Goal: Transaction & Acquisition: Purchase product/service

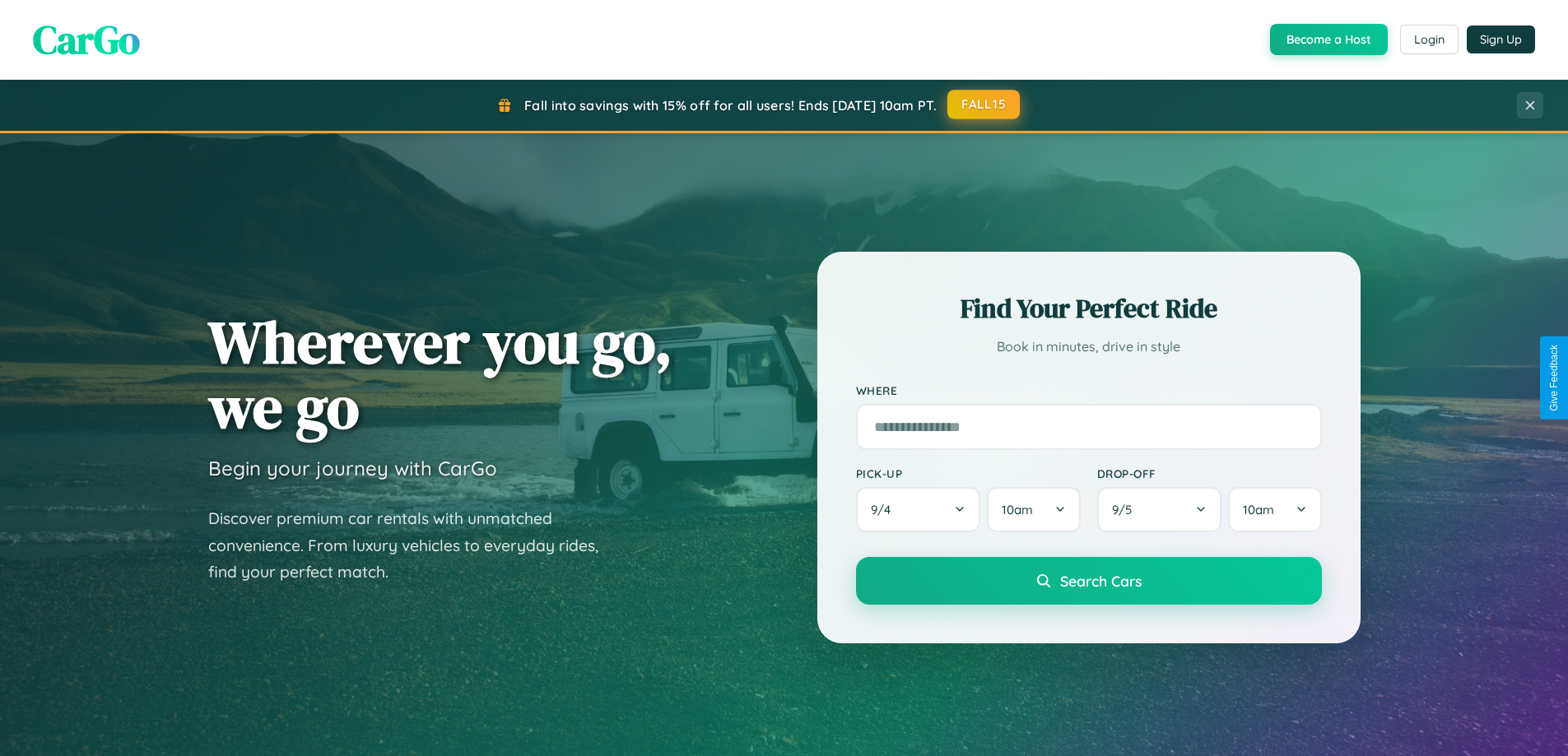
click at [984, 105] on button "FALL15" at bounding box center [983, 104] width 72 height 30
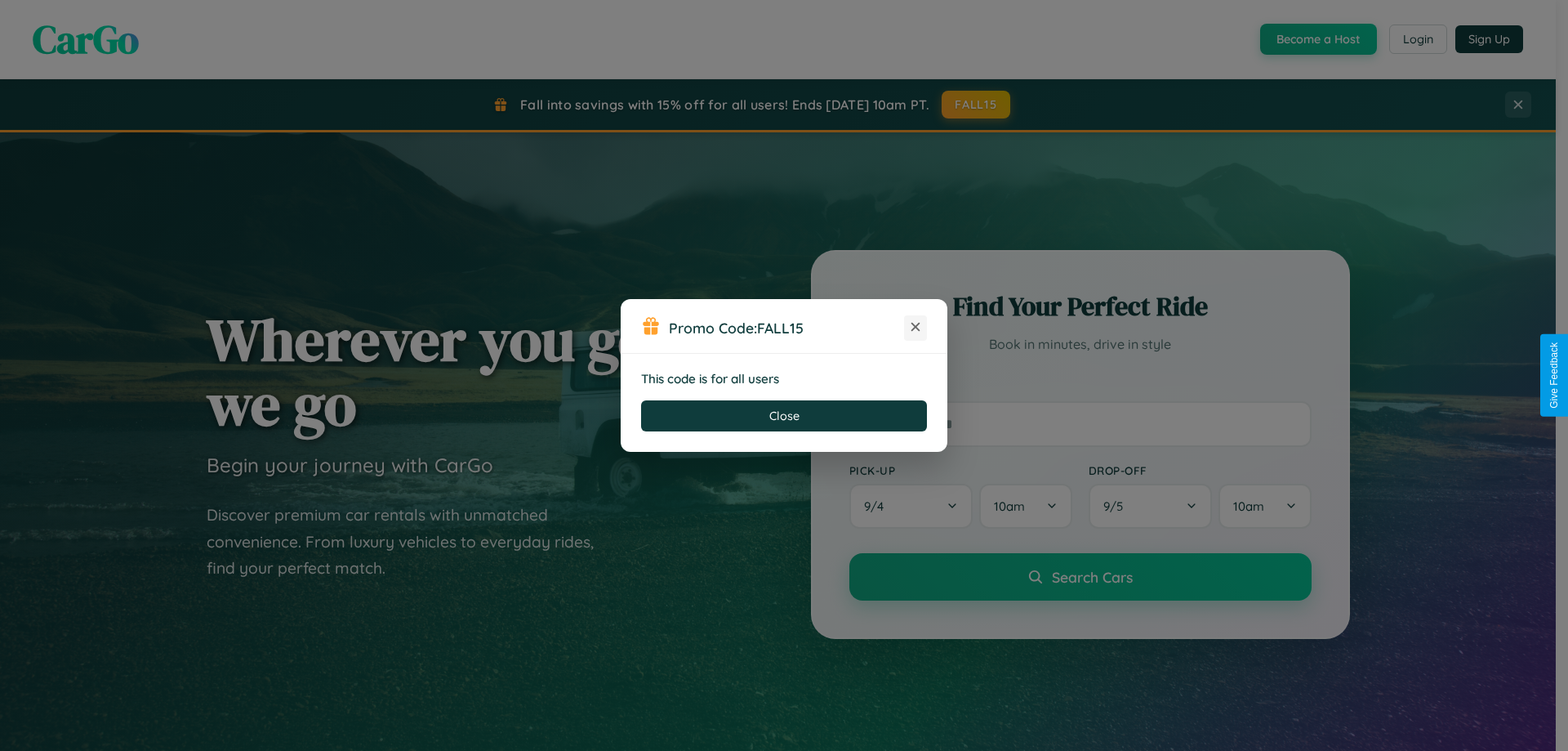
click at [915, 328] on icon at bounding box center [915, 326] width 16 height 16
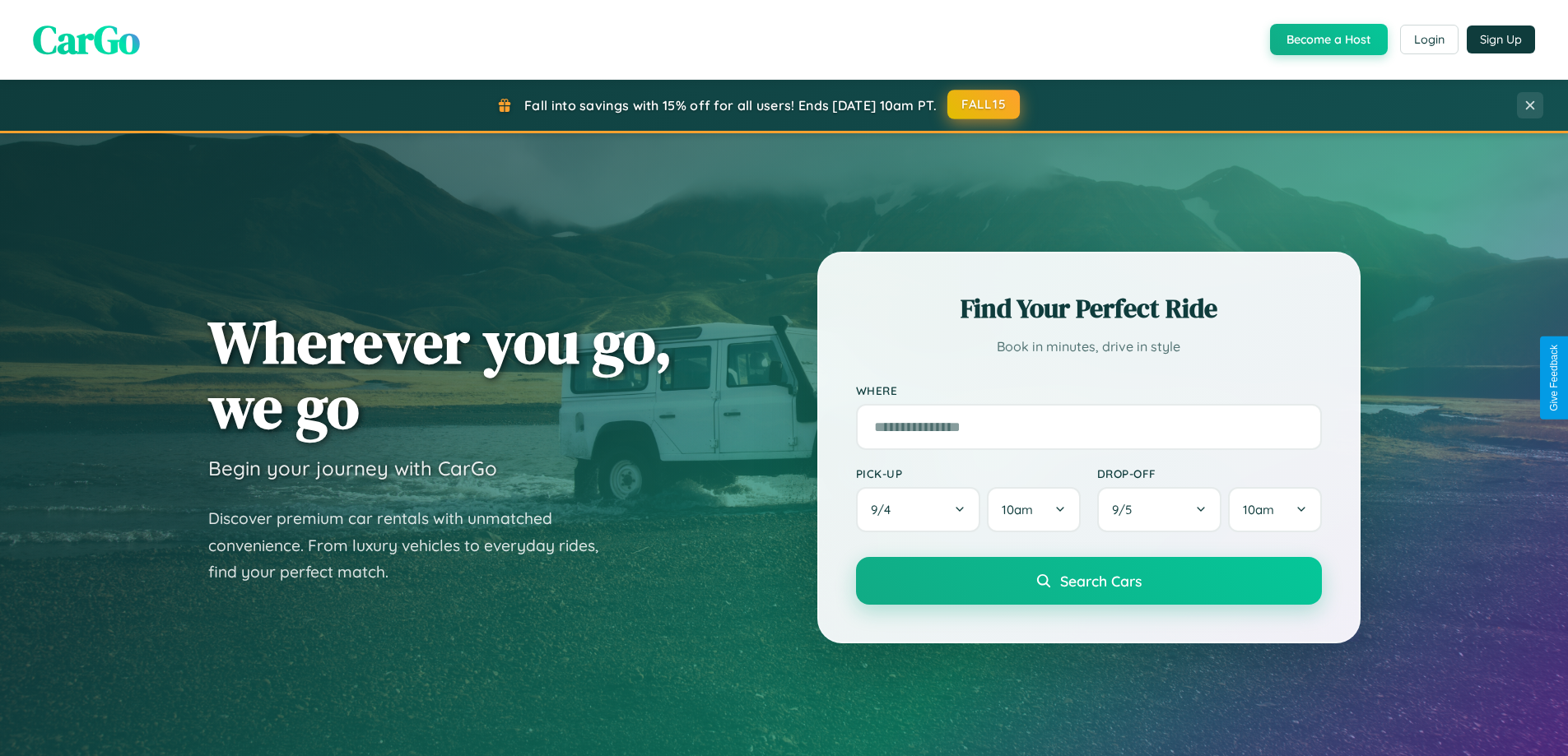
click at [984, 105] on button "FALL15" at bounding box center [983, 104] width 72 height 30
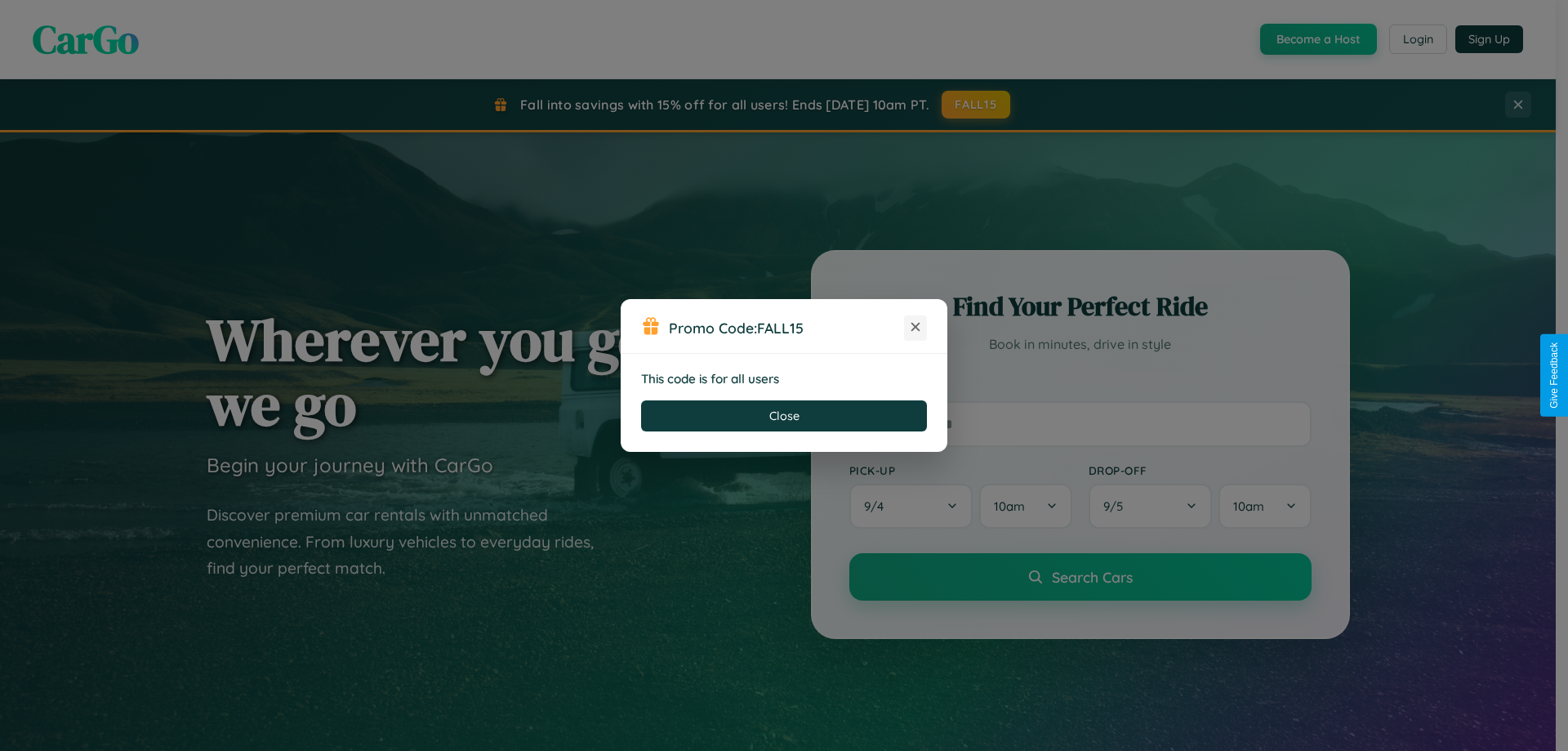
click at [915, 328] on icon at bounding box center [915, 326] width 16 height 16
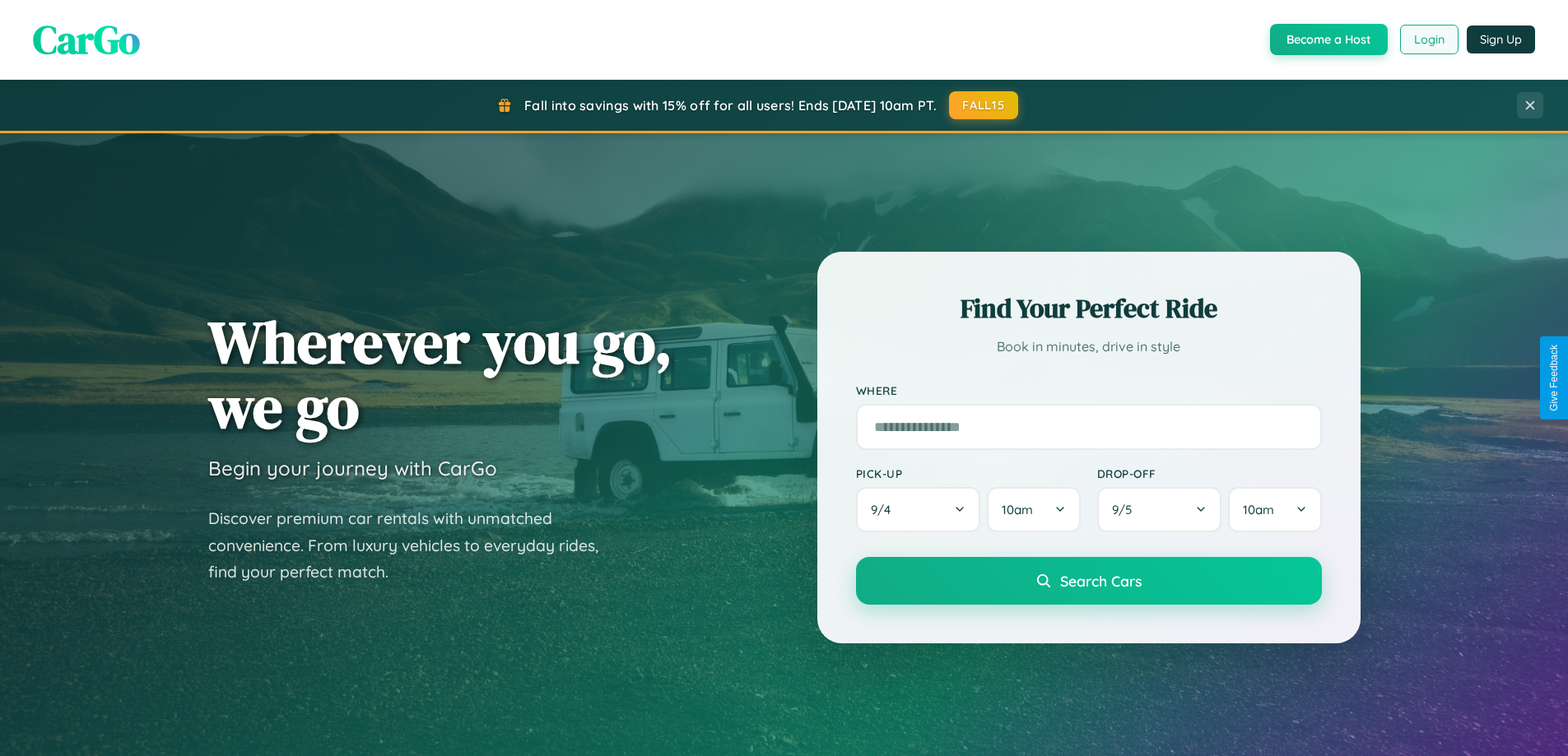
click at [1428, 39] on button "Login" at bounding box center [1428, 39] width 59 height 30
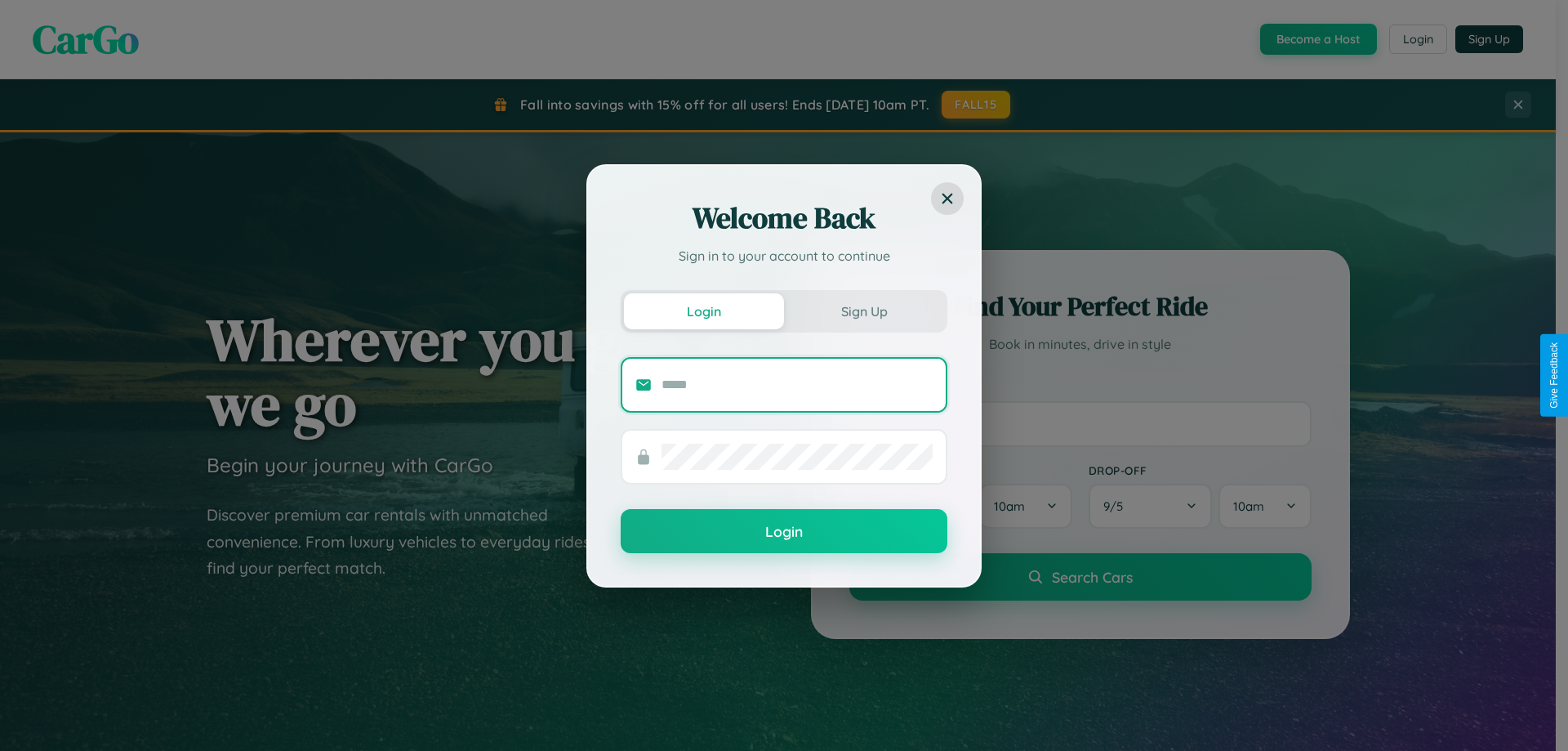
click at [797, 384] on input "text" at bounding box center [796, 384] width 271 height 26
type input "**********"
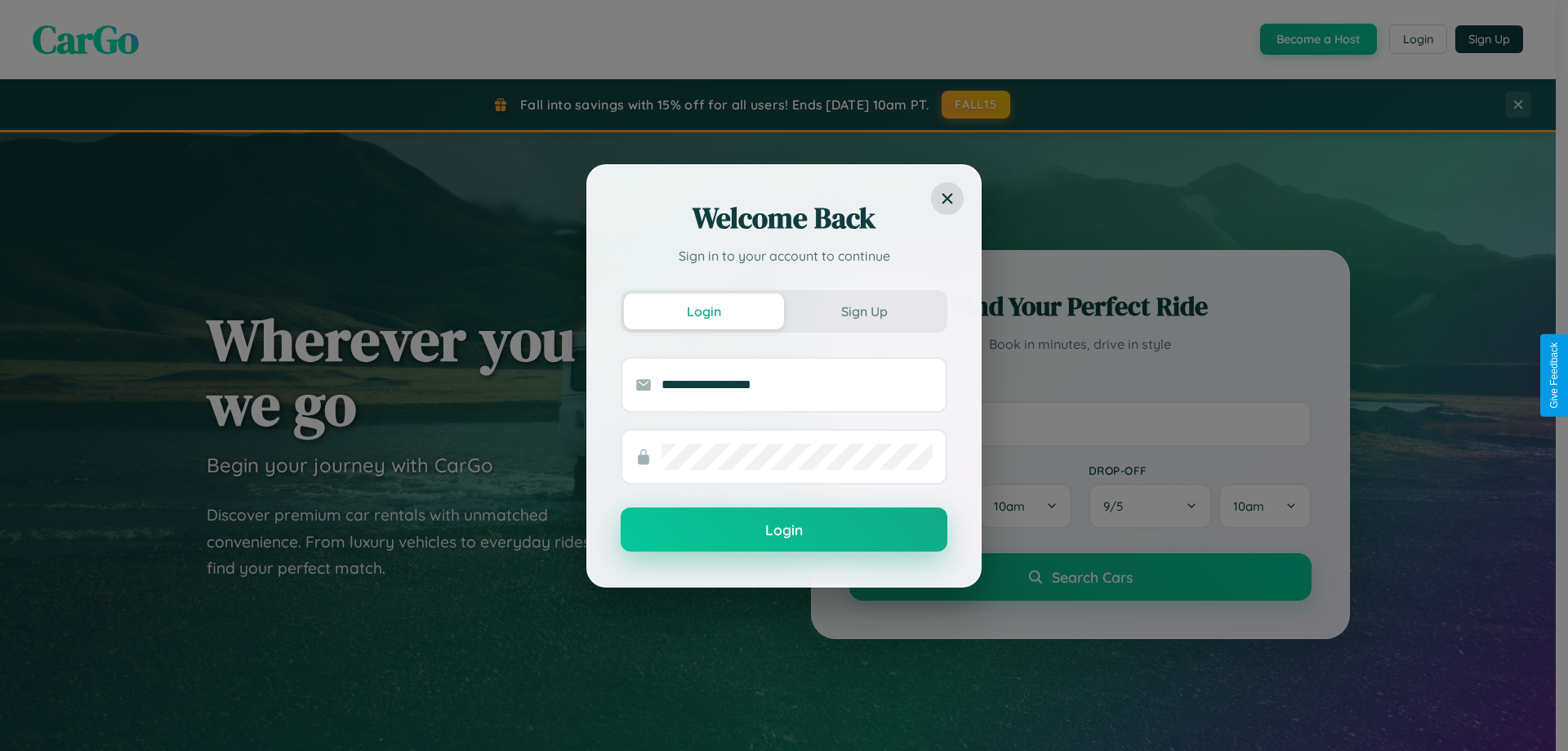
click at [784, 531] on button "Login" at bounding box center [784, 530] width 327 height 44
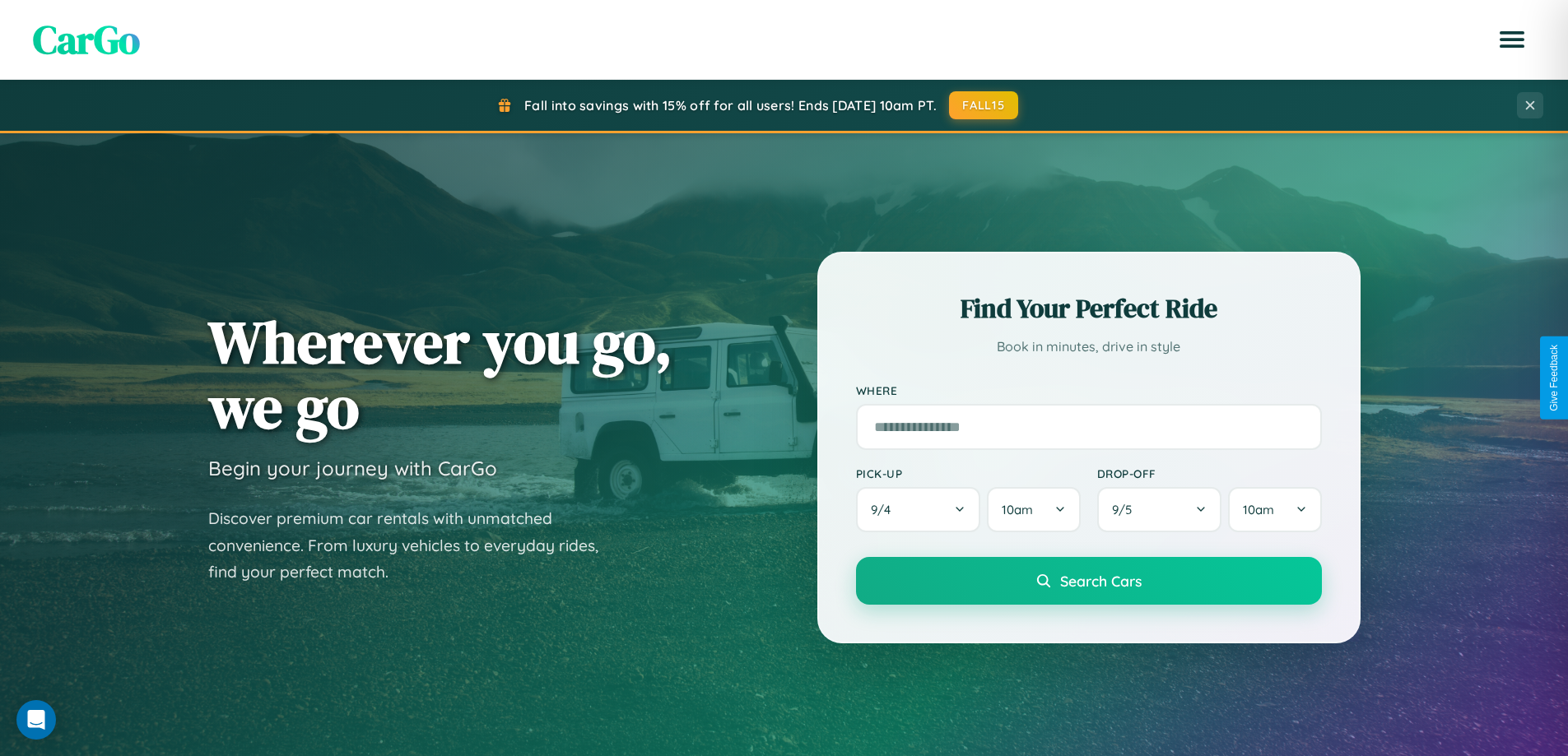
scroll to position [2643, 0]
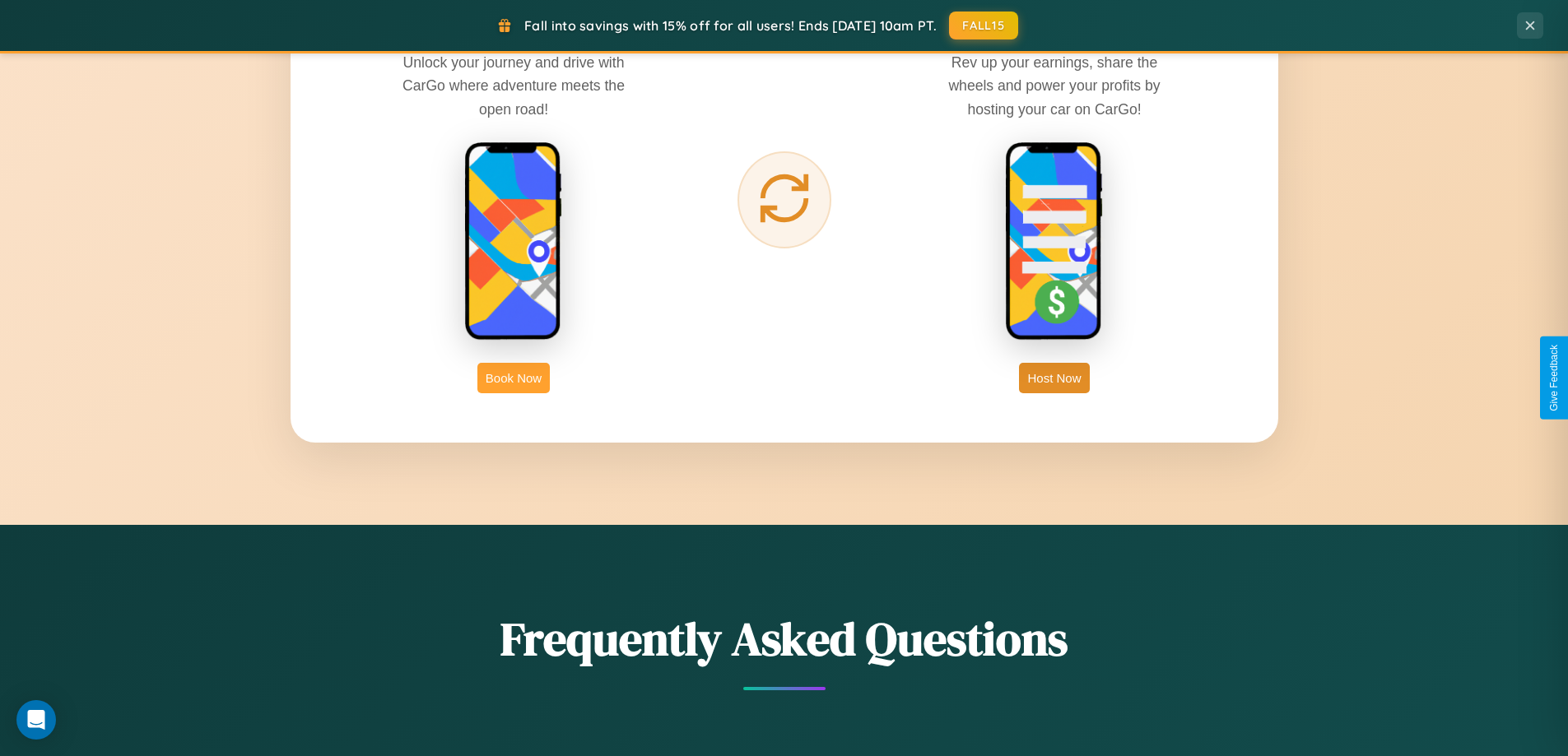
click at [514, 378] on button "Book Now" at bounding box center [513, 378] width 72 height 31
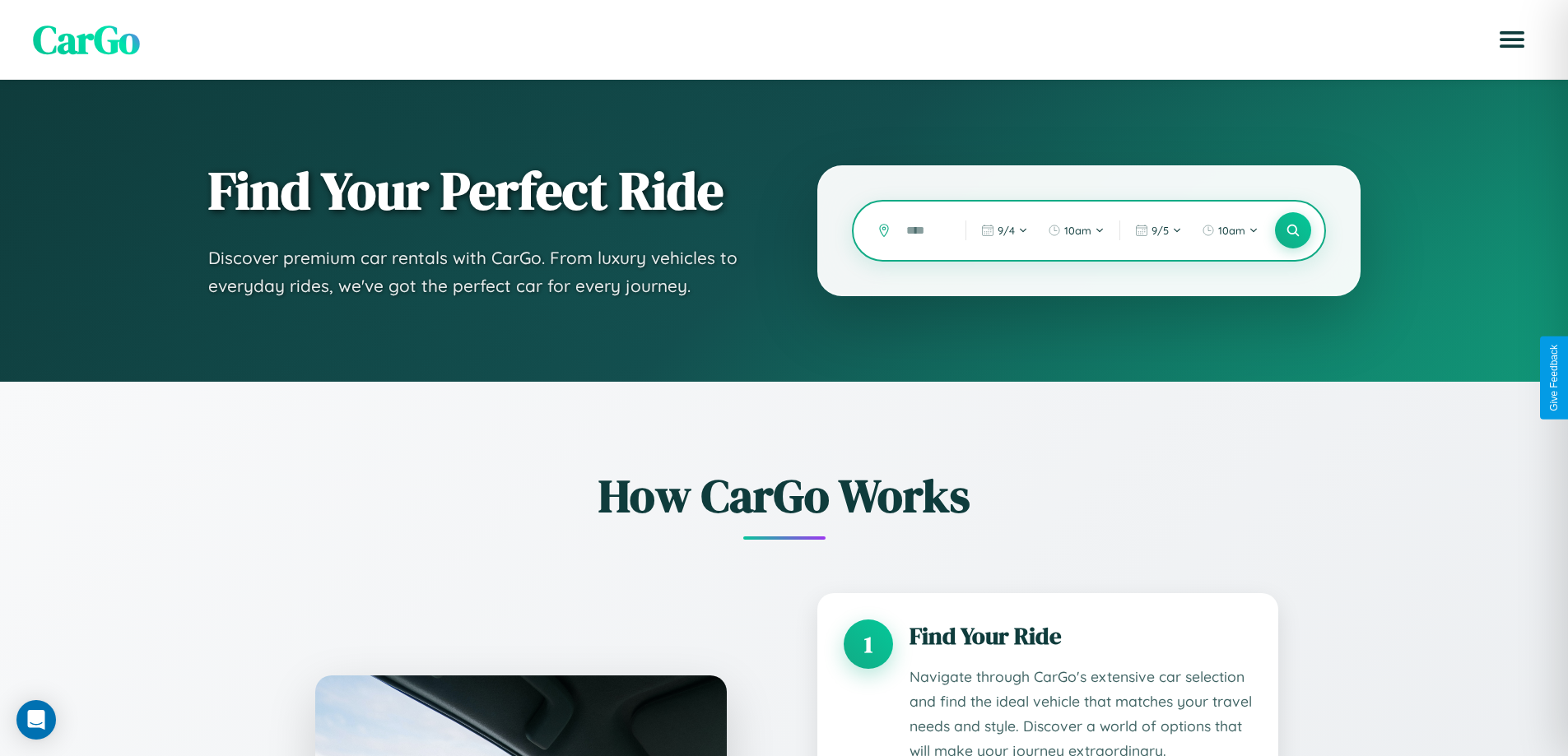
click at [923, 230] on input "text" at bounding box center [923, 230] width 51 height 29
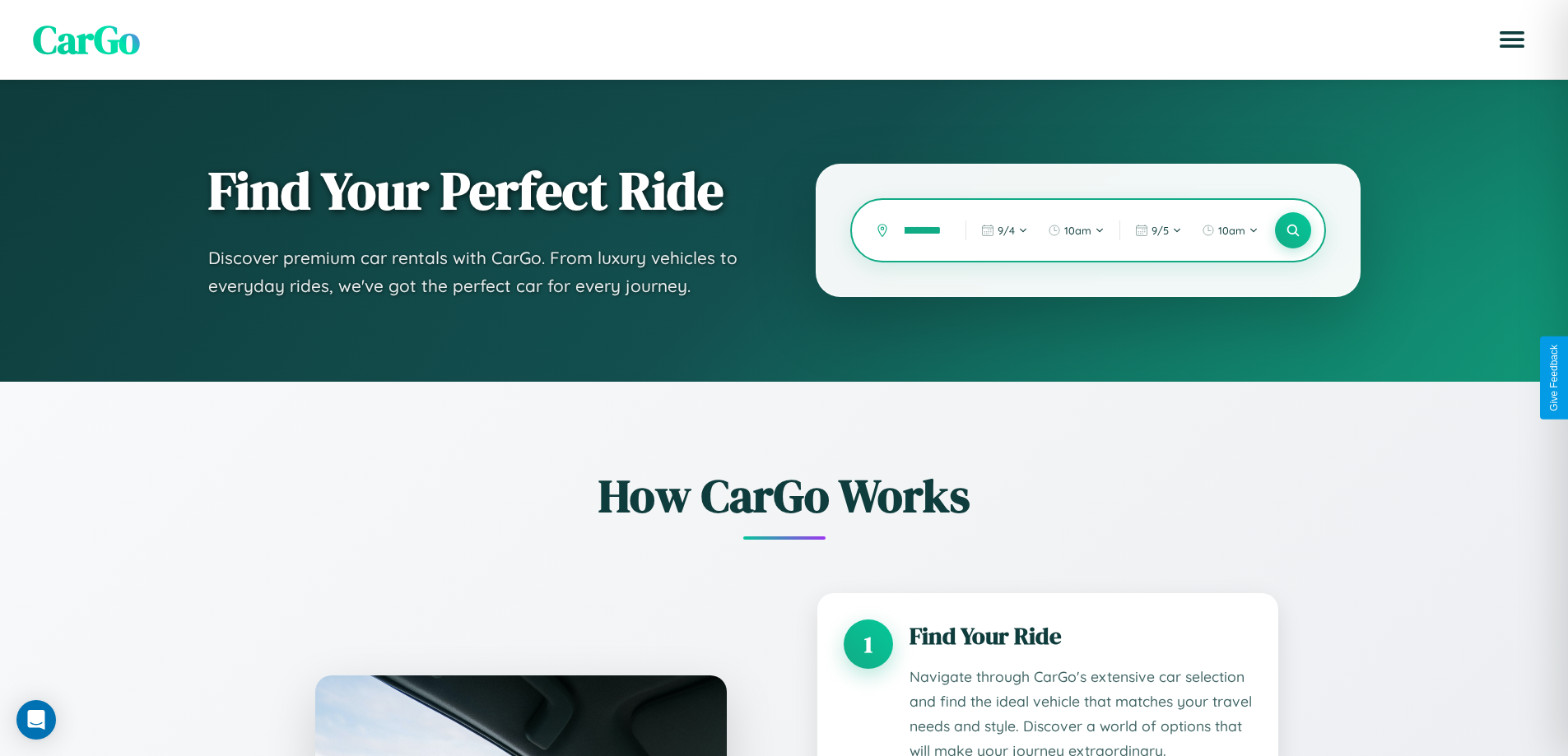
scroll to position [0, 22]
type input "*********"
click at [1292, 230] on icon at bounding box center [1292, 230] width 15 height 15
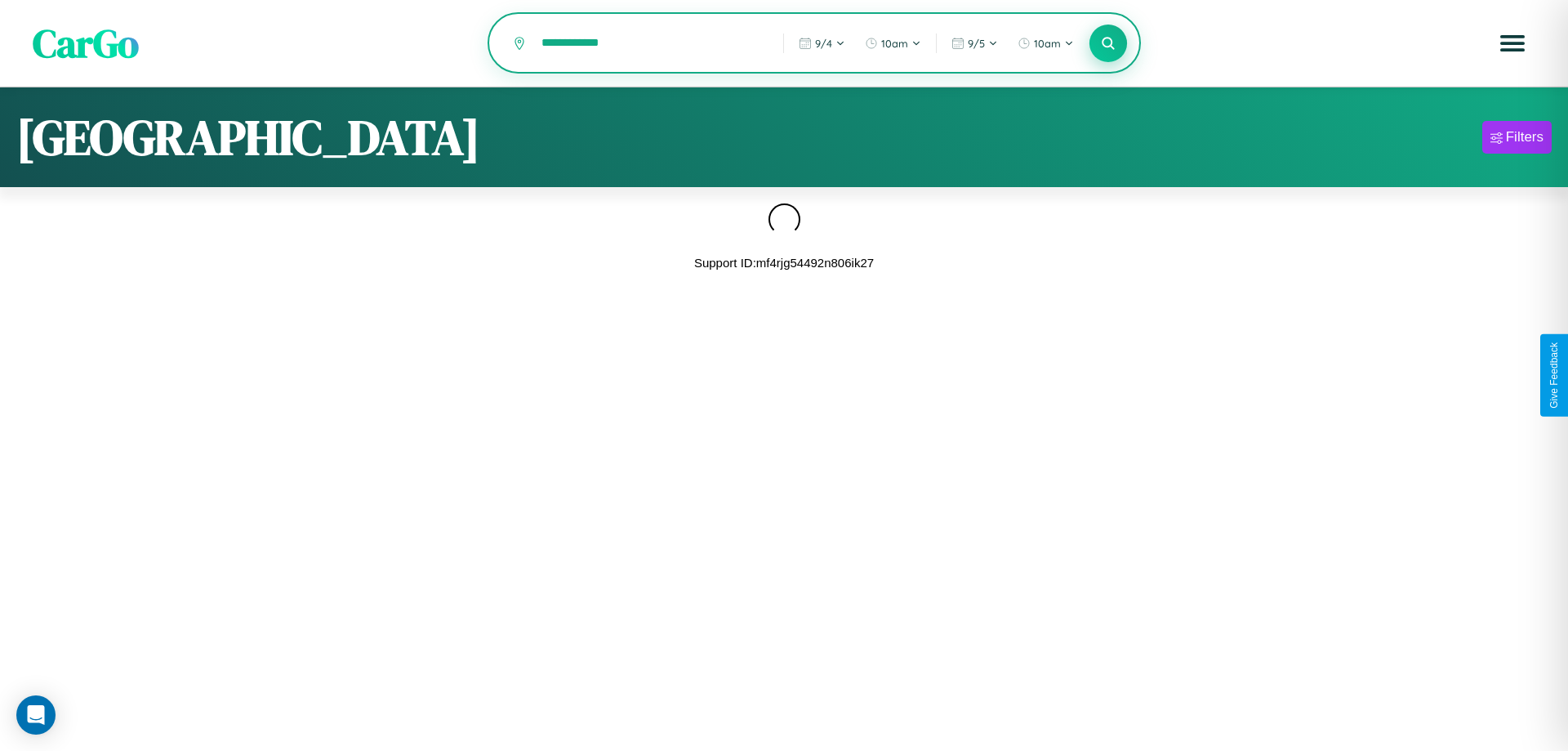
type input "**********"
click at [1109, 44] on icon at bounding box center [1108, 43] width 15 height 15
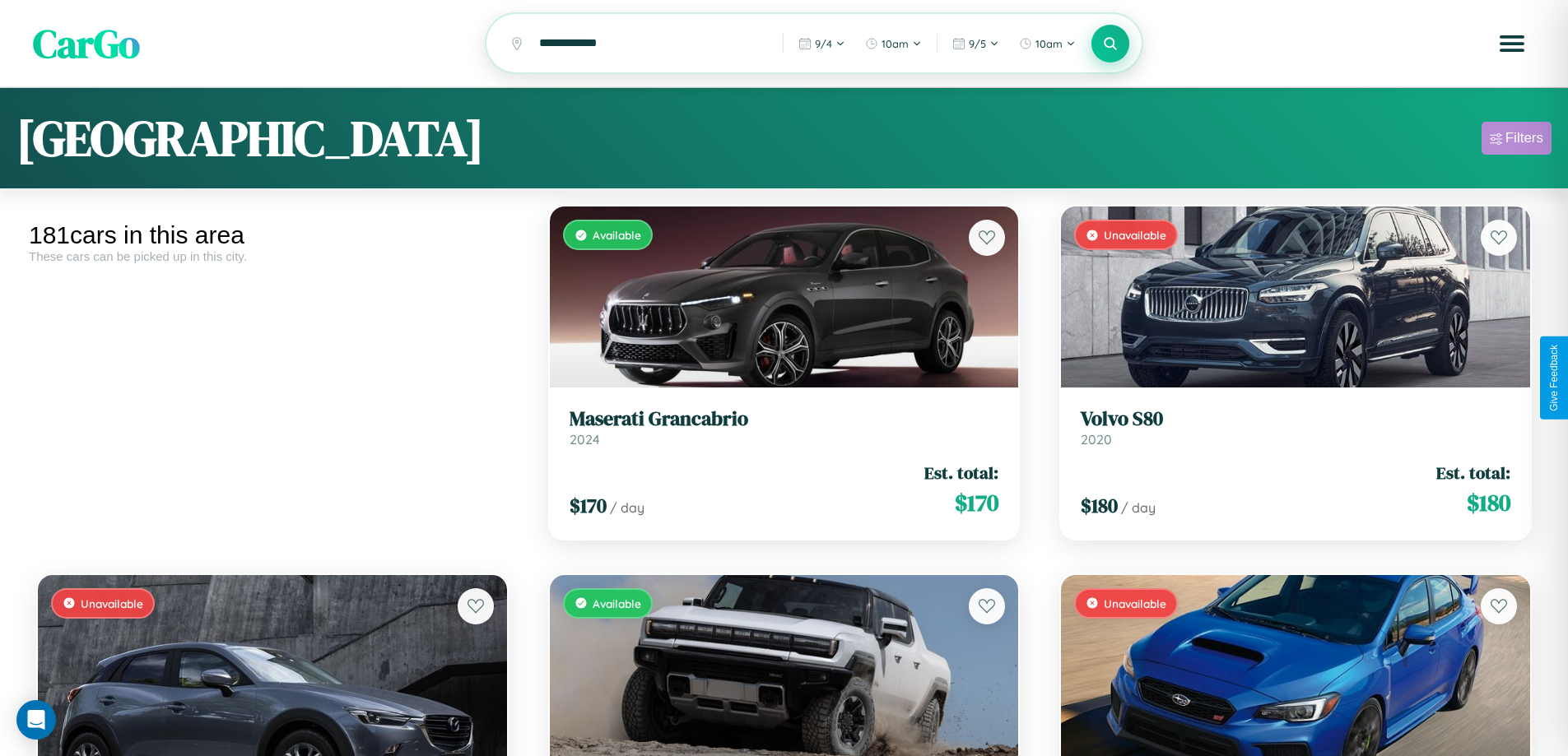
click at [1516, 140] on div "Filters" at bounding box center [1524, 138] width 37 height 16
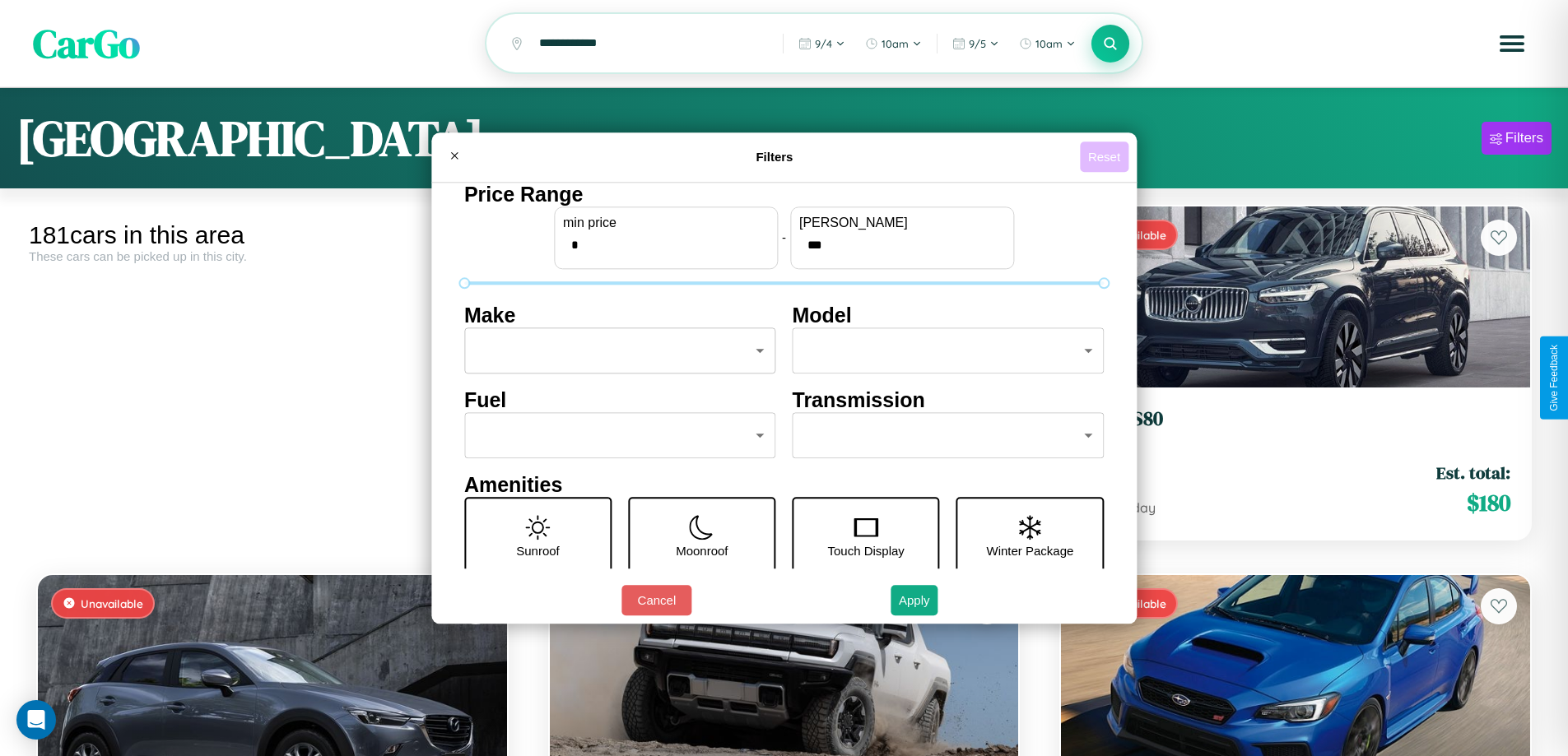
click at [1106, 156] on button "Reset" at bounding box center [1103, 156] width 48 height 31
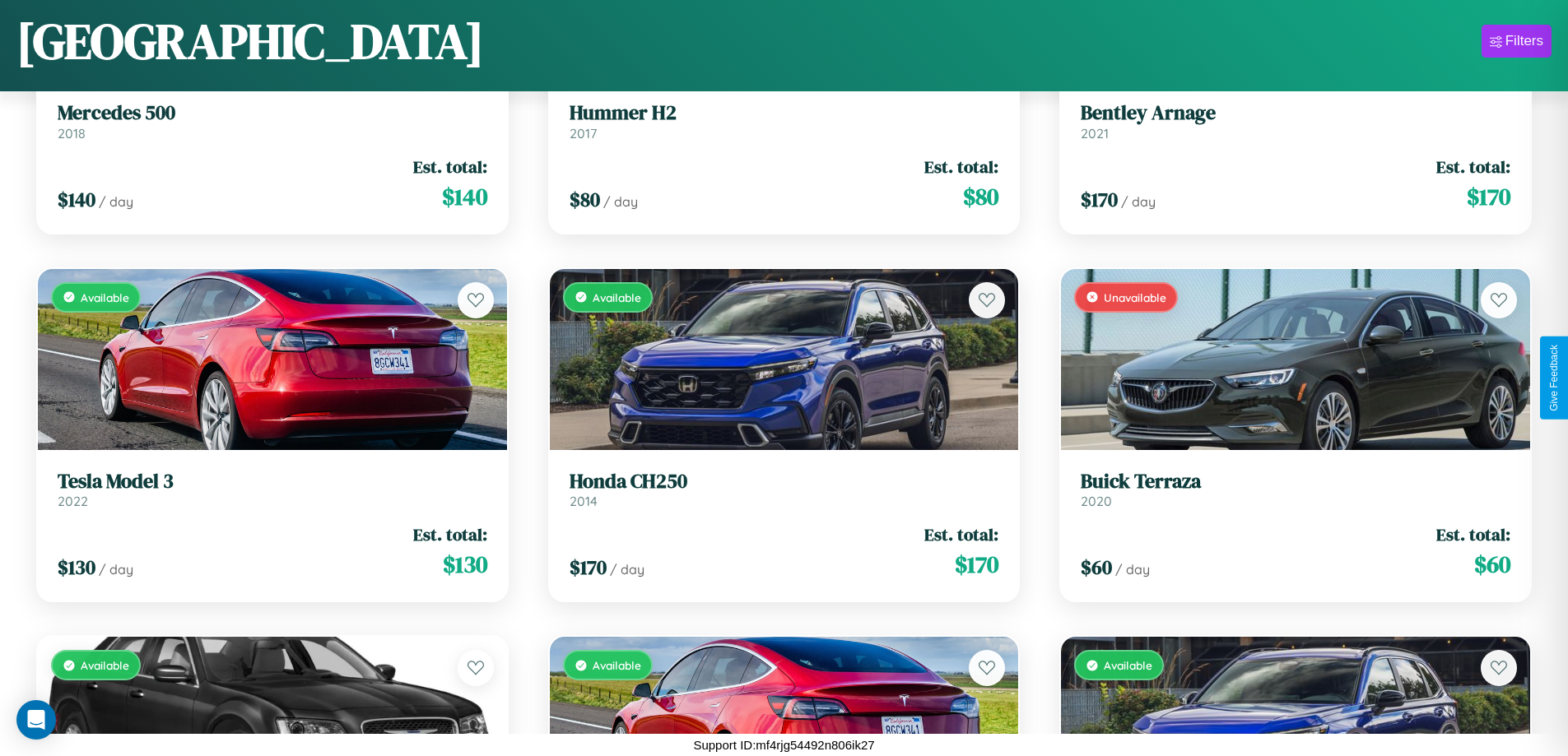
scroll to position [11280, 0]
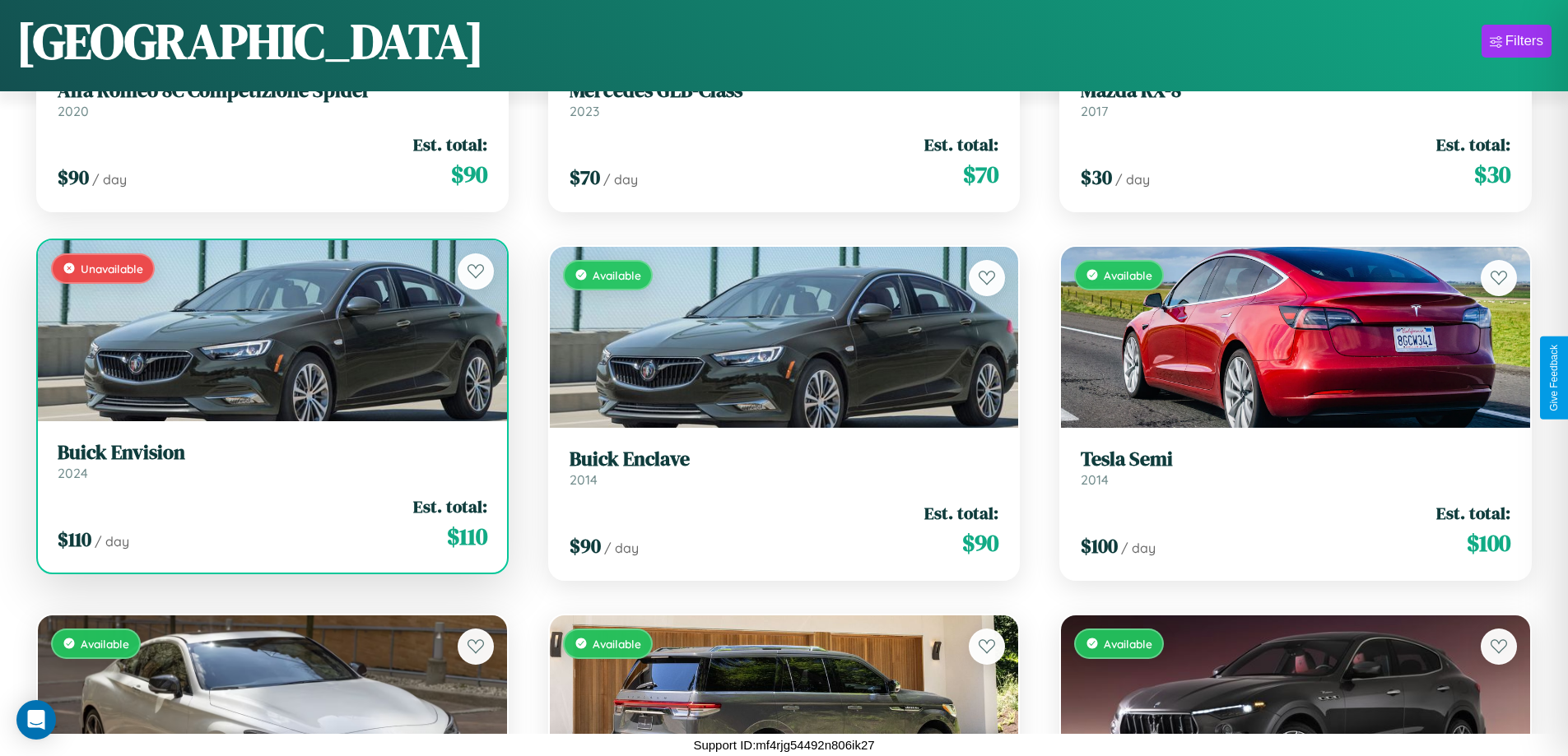
click at [270, 467] on link "Buick Envision 2024" at bounding box center [272, 460] width 430 height 40
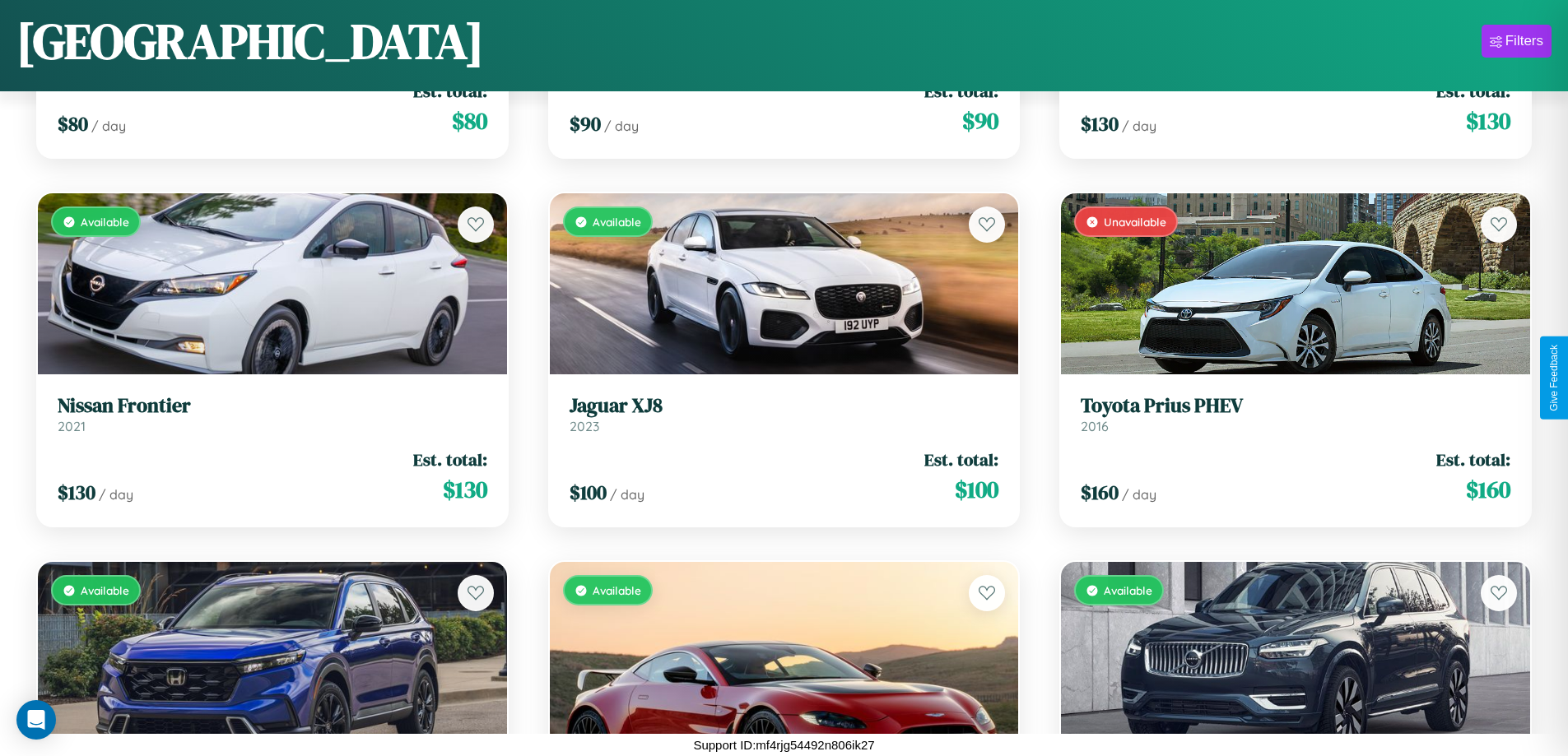
scroll to position [8335, 0]
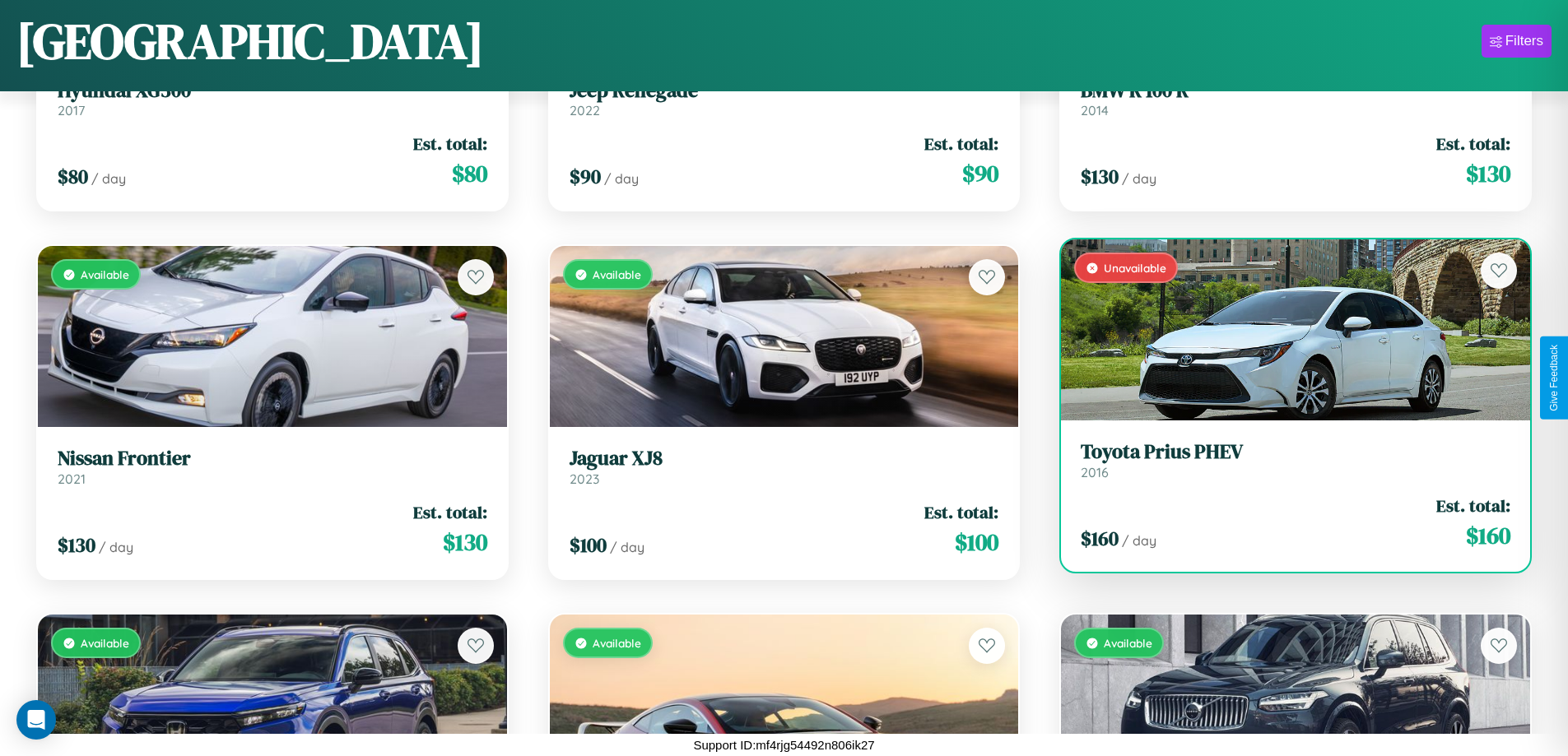
click at [1285, 460] on h3 "Toyota Prius PHEV" at bounding box center [1295, 452] width 430 height 24
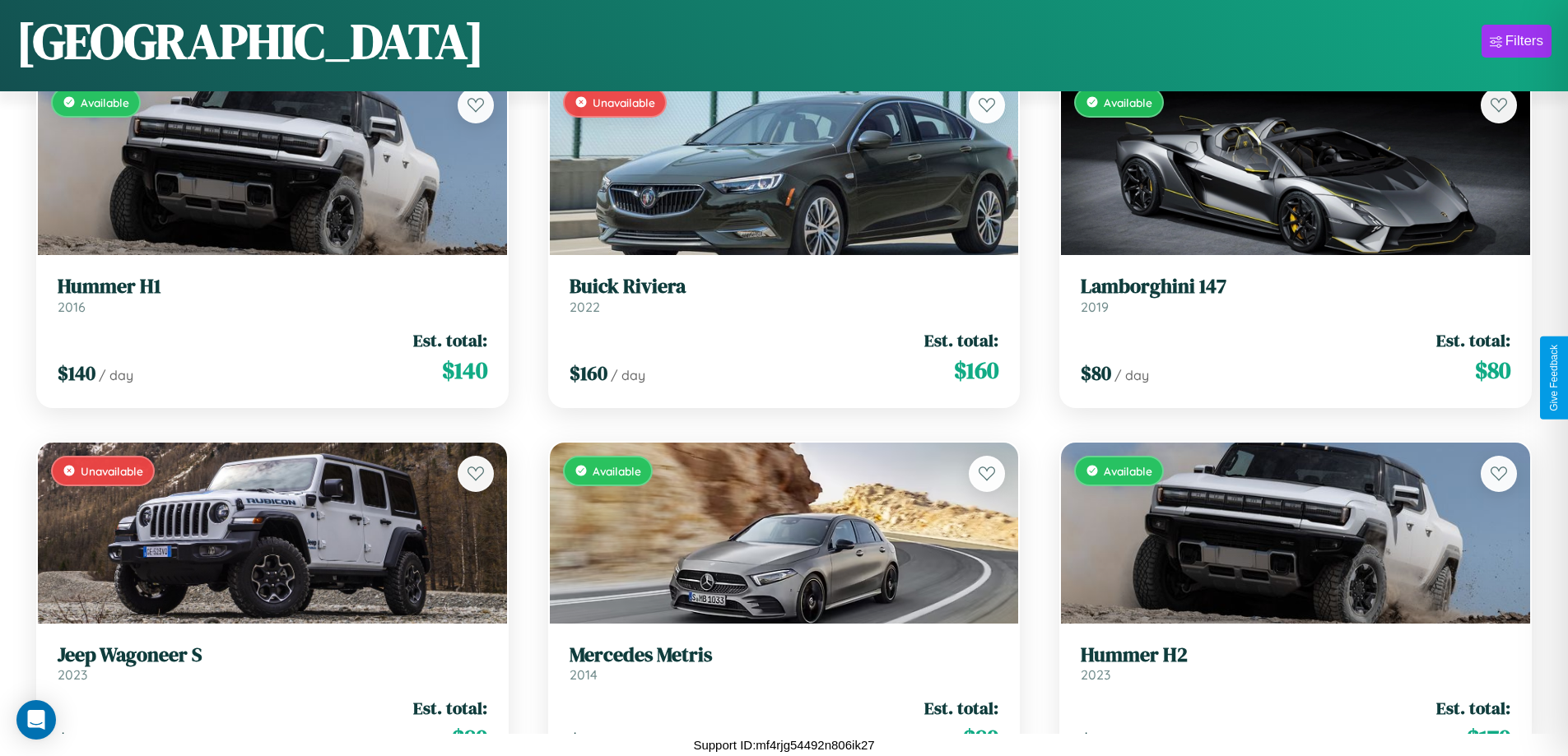
scroll to position [13122, 0]
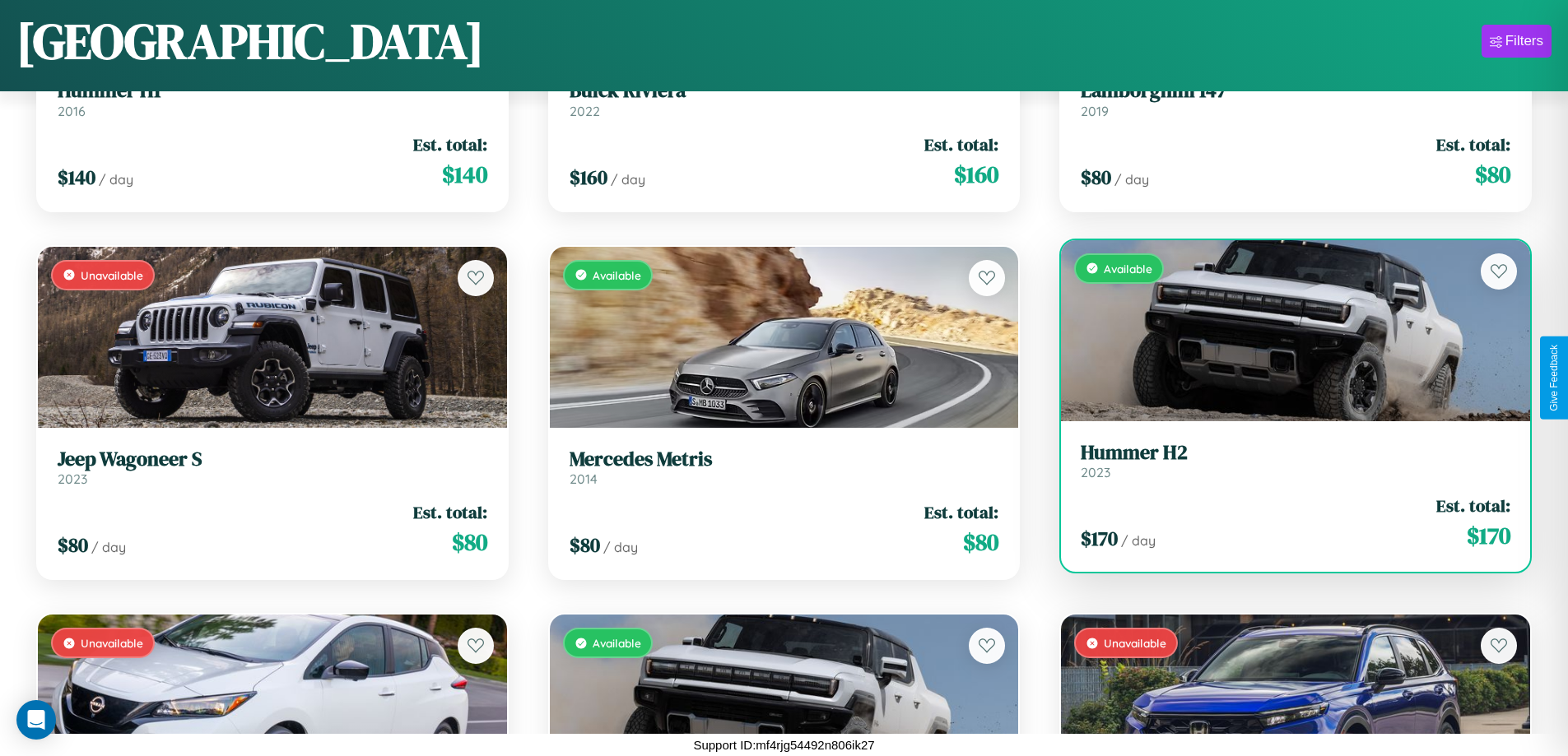
click at [1285, 467] on link "Hummer H2 2023" at bounding box center [1295, 460] width 430 height 40
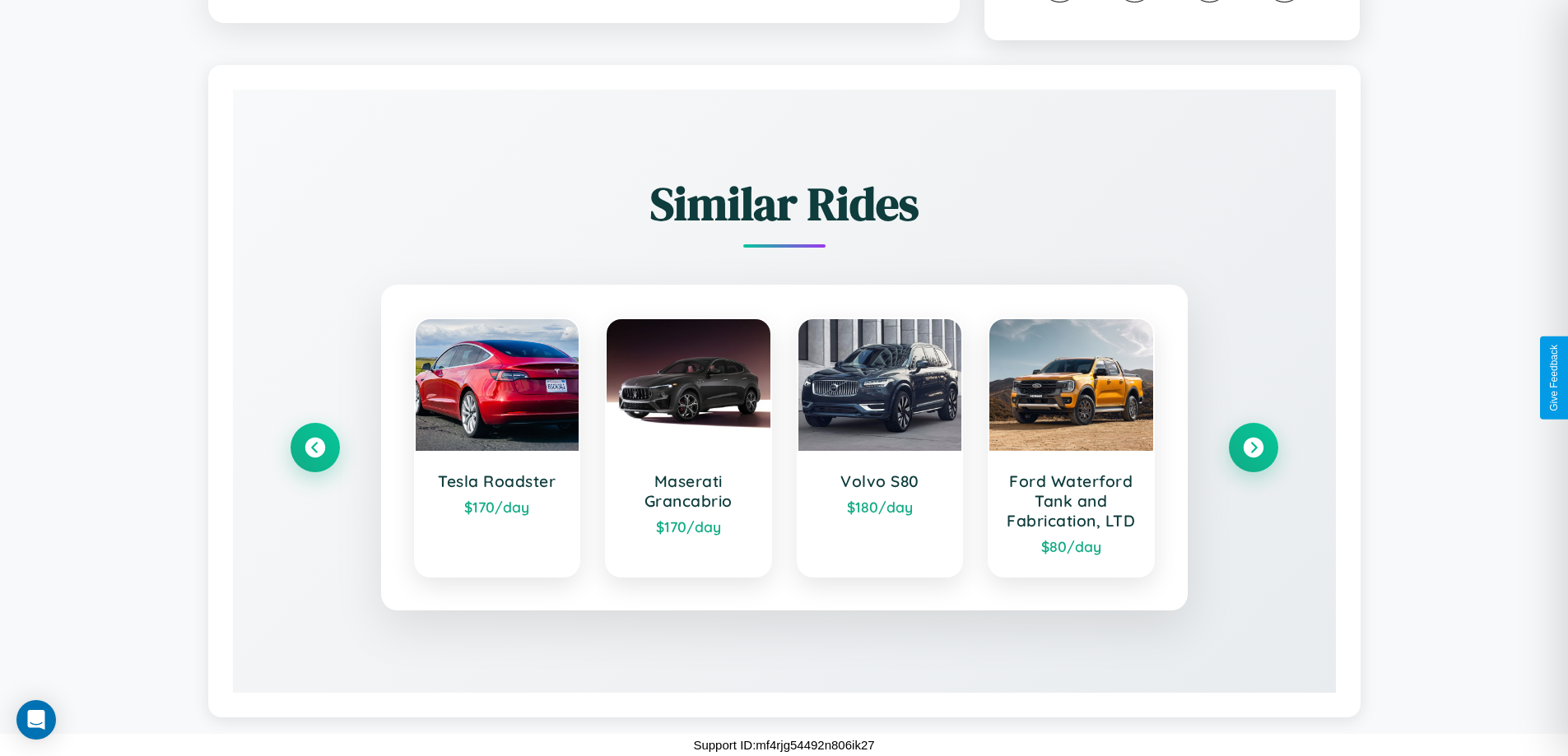
scroll to position [1003, 0]
click at [1252, 447] on icon at bounding box center [1253, 448] width 22 height 22
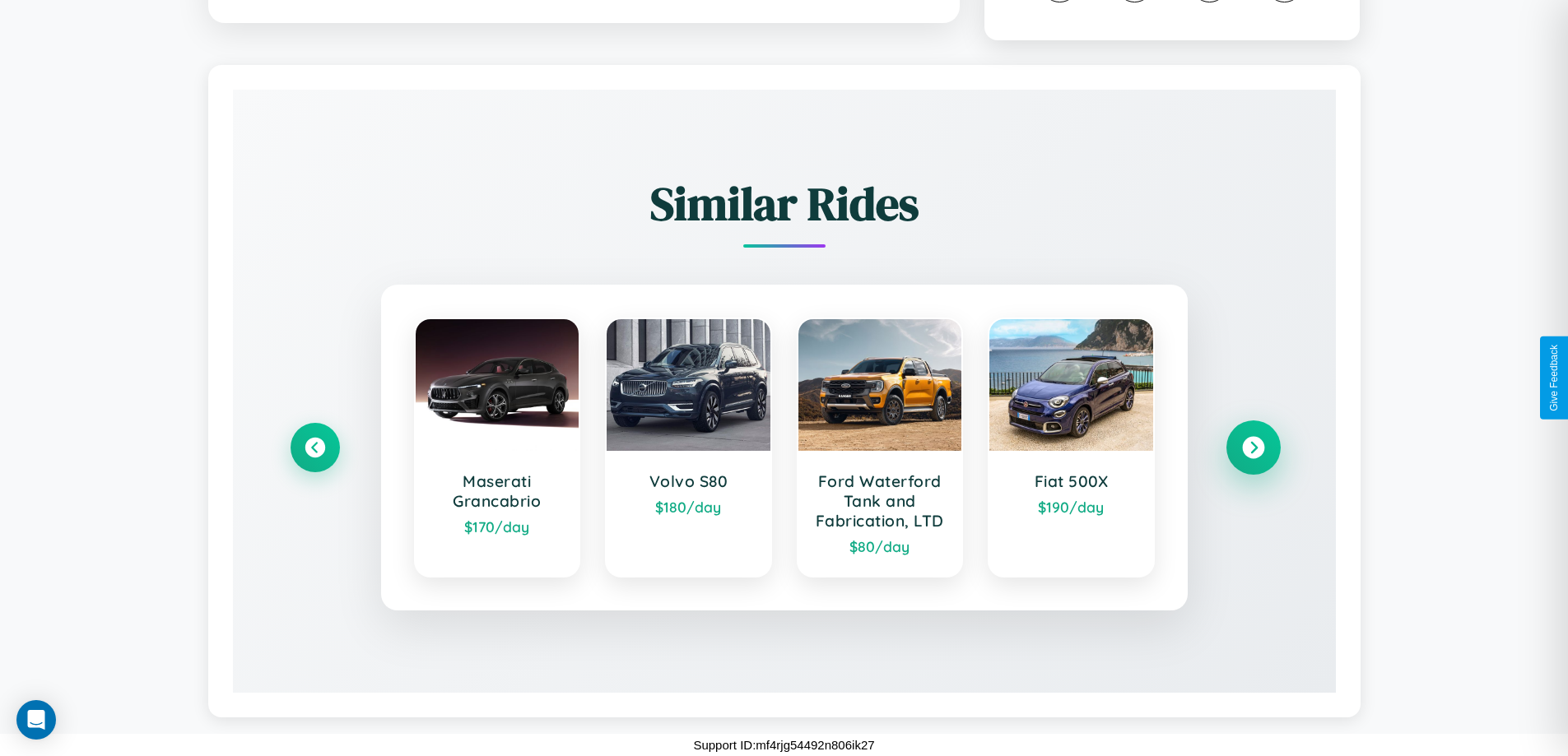
click at [1252, 447] on icon at bounding box center [1253, 448] width 22 height 22
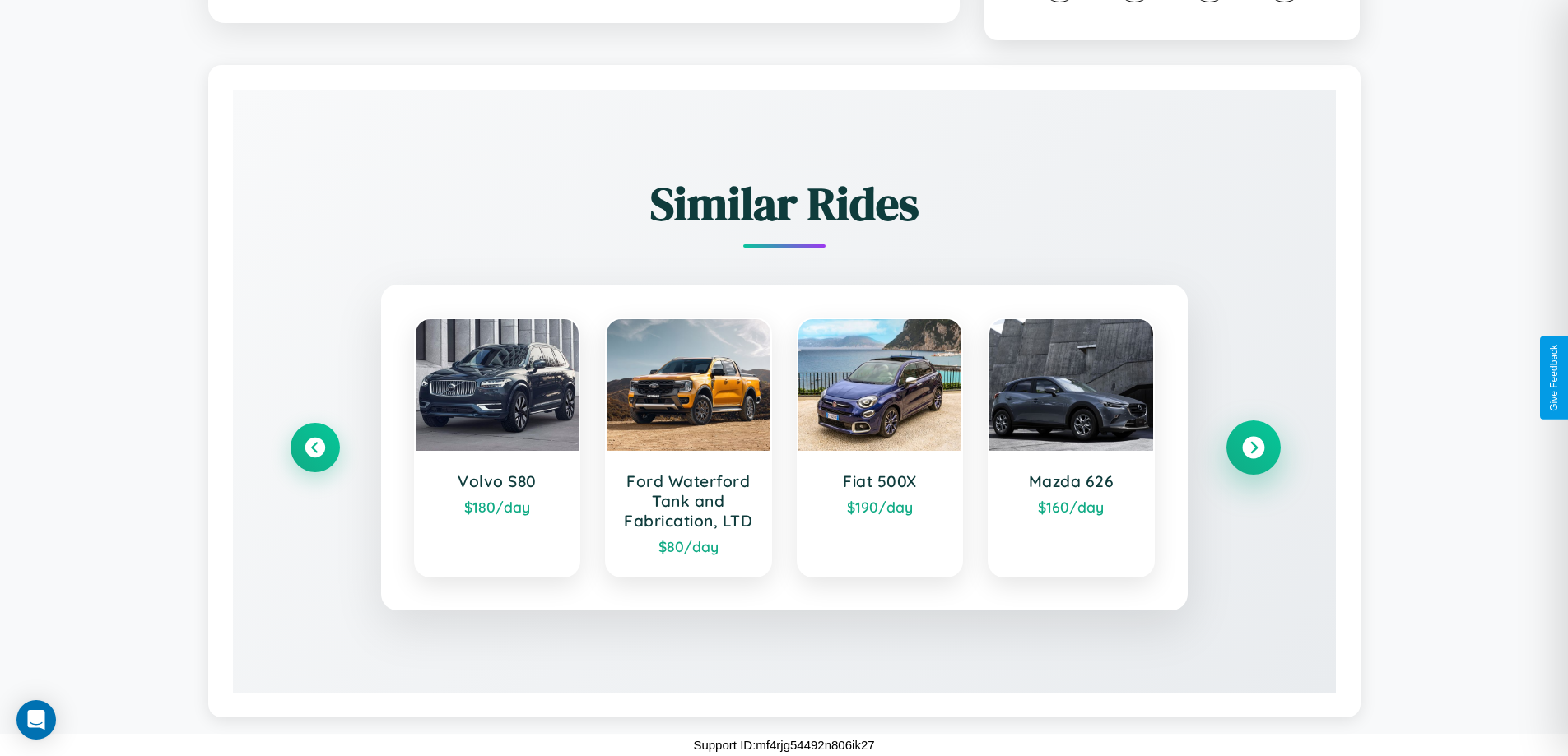
click at [1252, 447] on icon at bounding box center [1253, 448] width 22 height 22
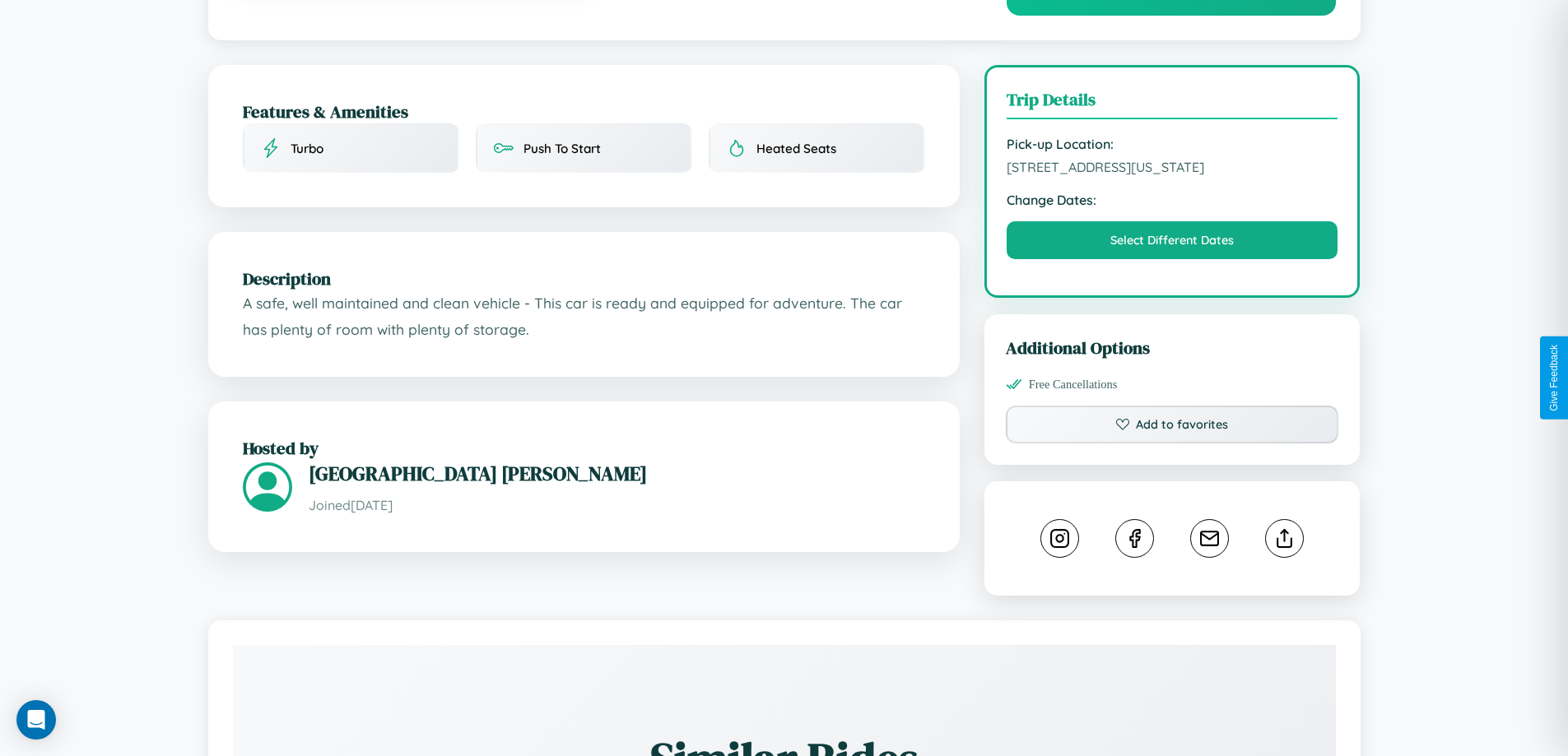
scroll to position [443, 0]
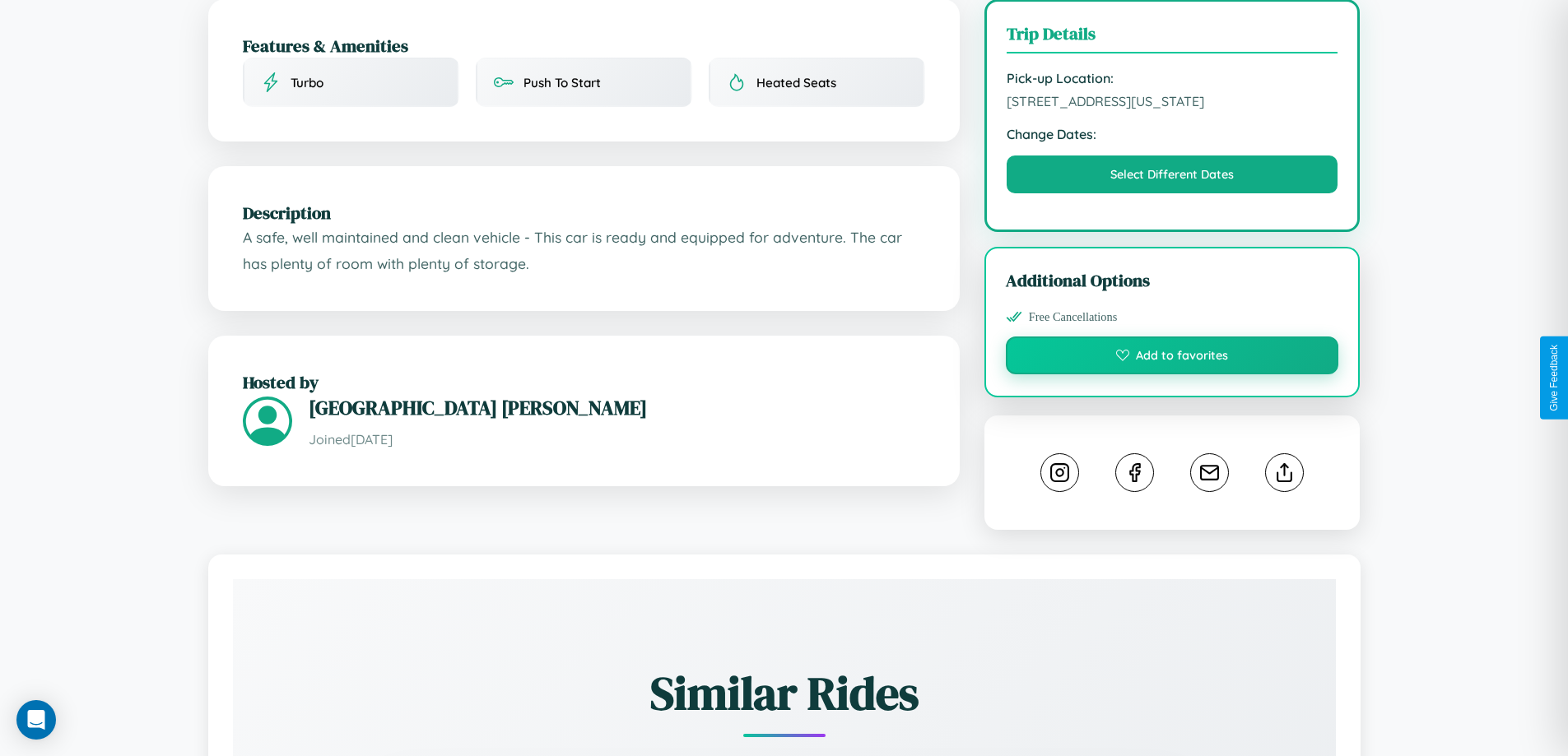
click at [1172, 374] on button "Add to favorites" at bounding box center [1172, 355] width 334 height 37
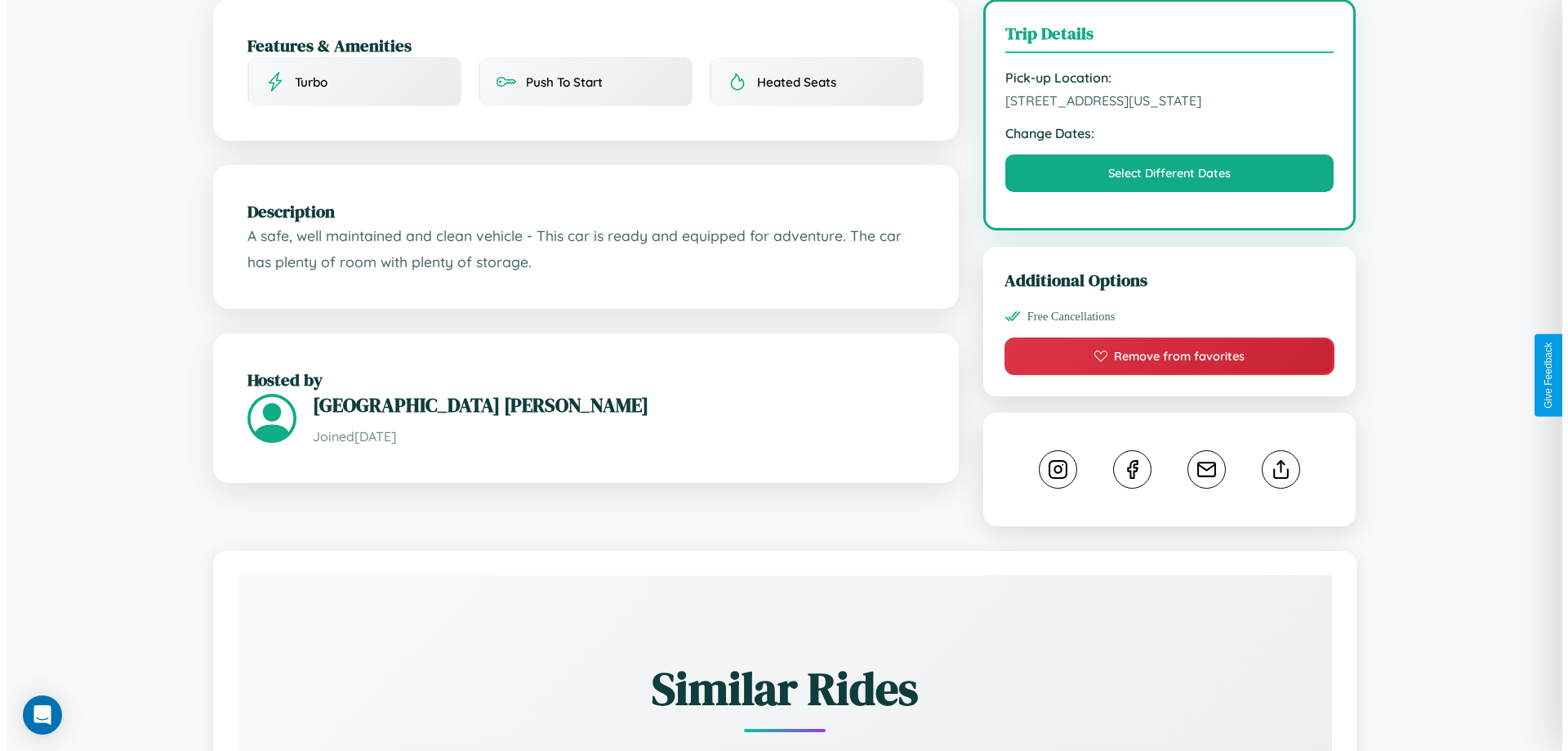
scroll to position [0, 0]
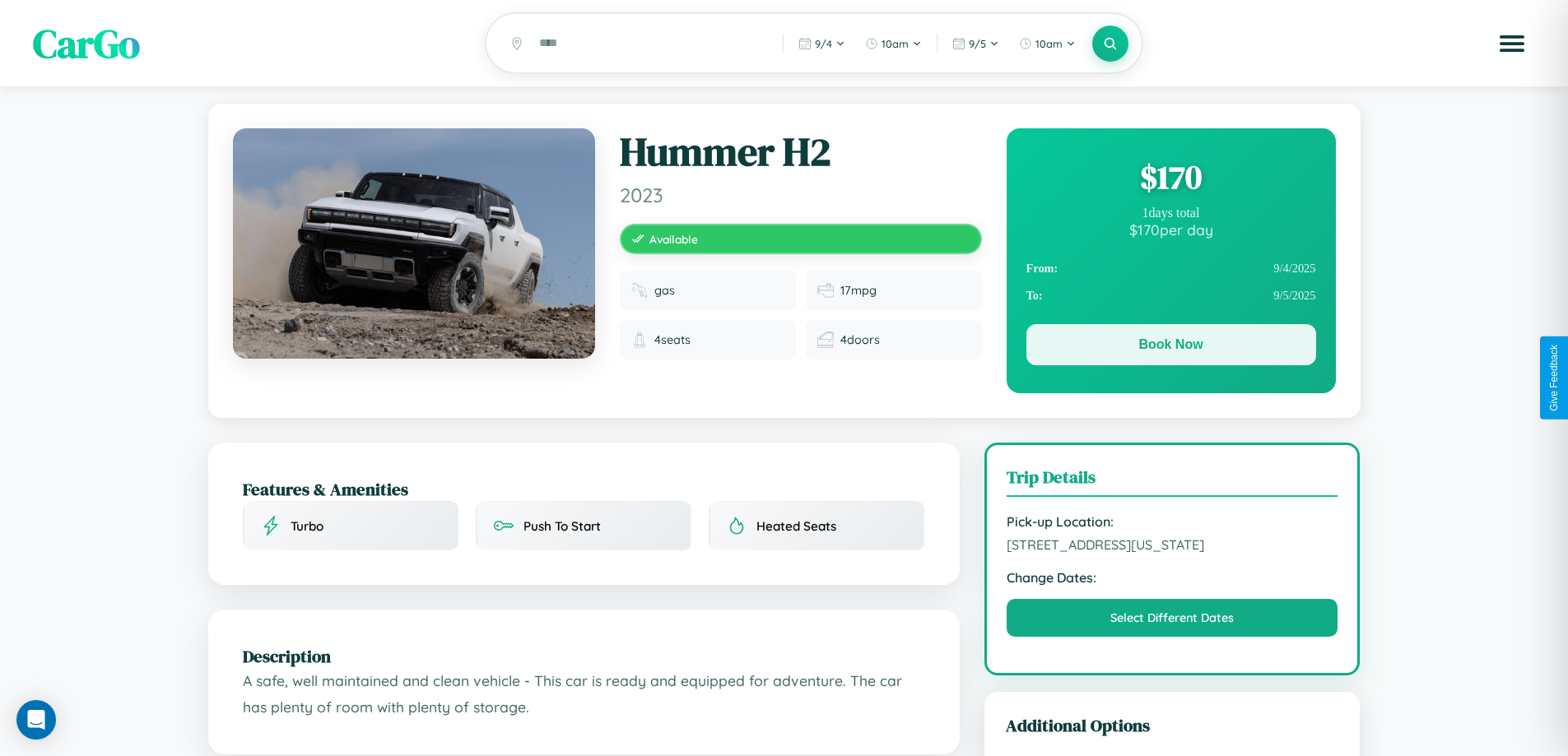
click at [1170, 347] on button "Book Now" at bounding box center [1171, 344] width 289 height 41
